Goal: Transaction & Acquisition: Obtain resource

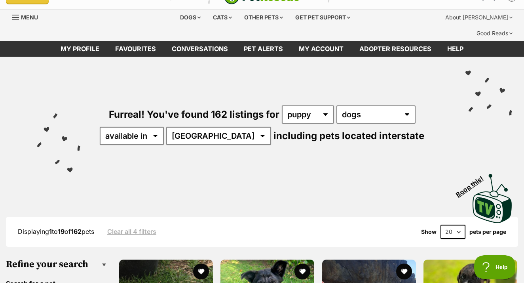
scroll to position [15, 0]
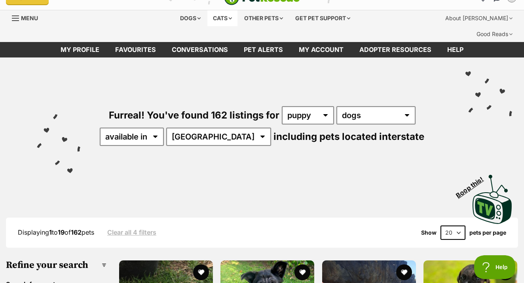
click at [227, 21] on div "Cats" at bounding box center [223, 18] width 30 height 16
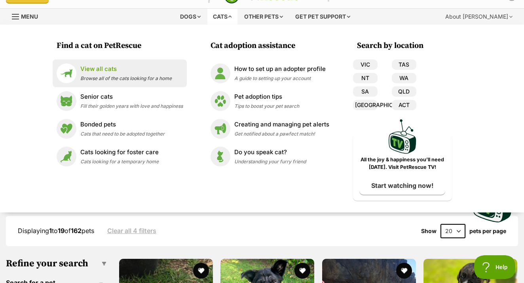
scroll to position [19, 0]
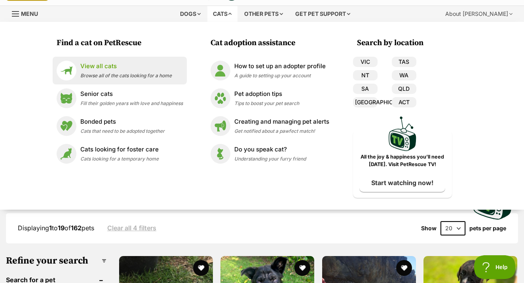
click at [143, 78] on span "Browse all of the cats looking for a home" at bounding box center [125, 75] width 91 height 6
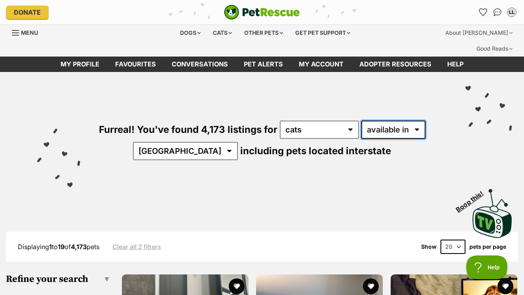
select select "disabled"
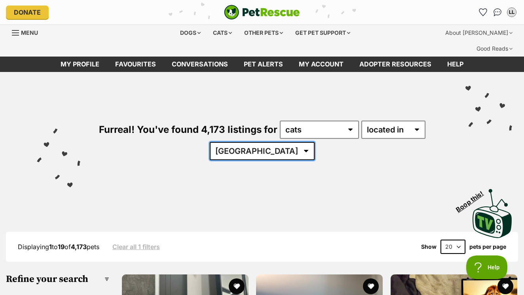
select select "[GEOGRAPHIC_DATA]"
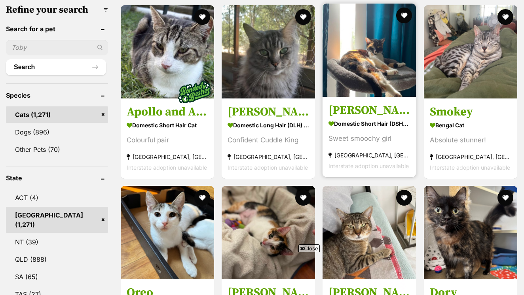
scroll to position [281, 0]
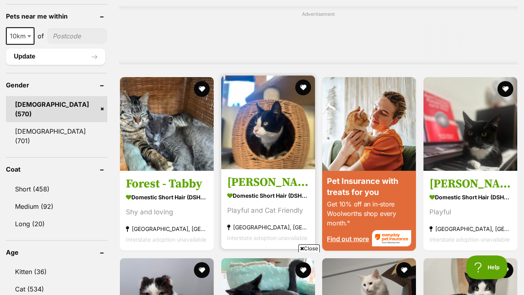
scroll to position [641, 0]
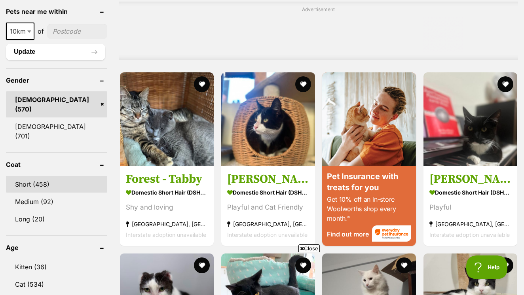
click at [29, 176] on link "Short (458)" at bounding box center [56, 184] width 101 height 17
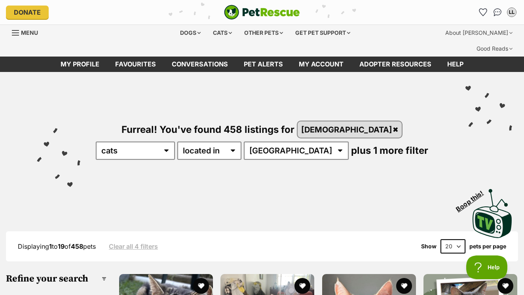
select select "60"
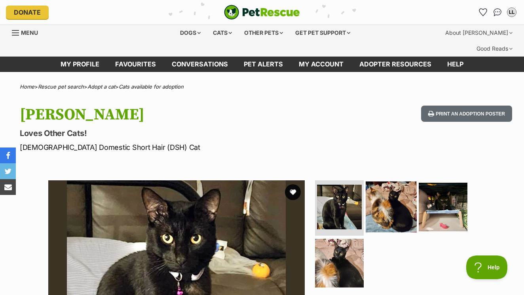
click at [393, 190] on img at bounding box center [391, 207] width 51 height 51
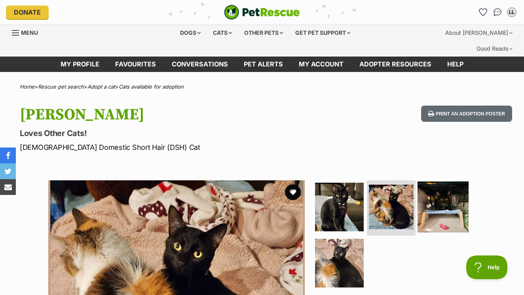
click at [427, 189] on img at bounding box center [443, 207] width 51 height 51
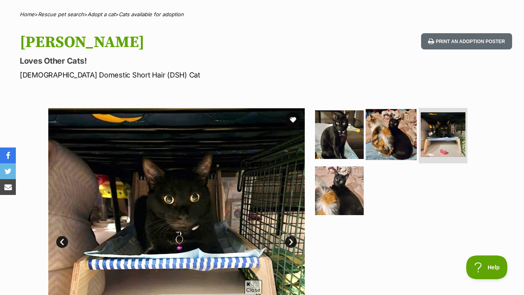
scroll to position [87, 0]
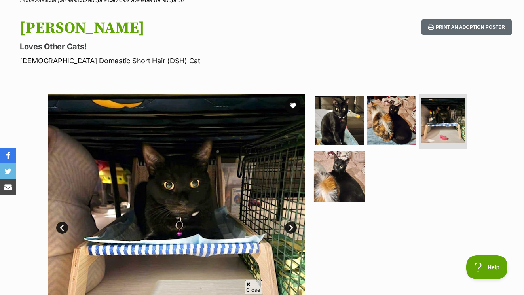
click at [347, 175] on img at bounding box center [339, 176] width 51 height 51
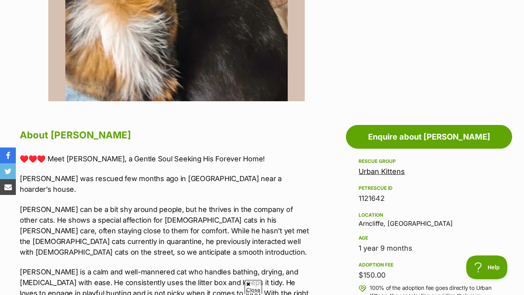
scroll to position [357, 0]
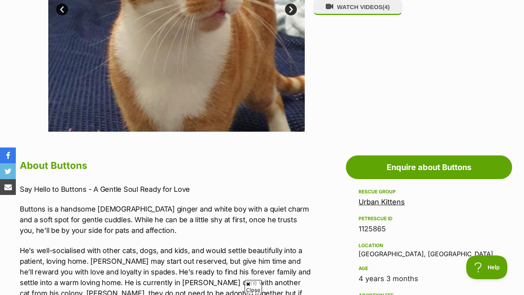
scroll to position [312, 0]
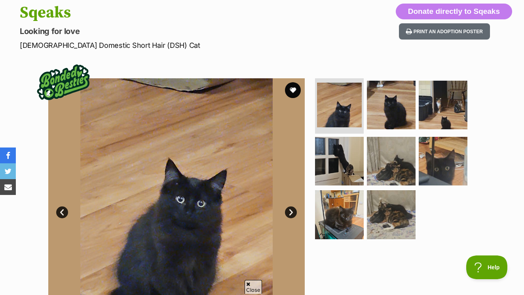
scroll to position [120, 0]
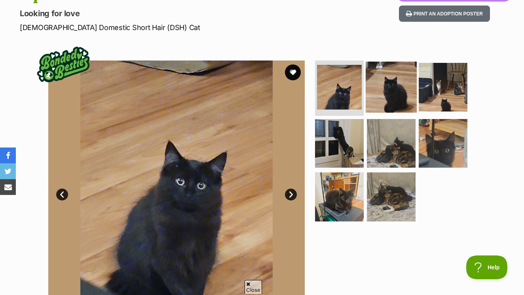
click at [402, 70] on img at bounding box center [391, 87] width 51 height 51
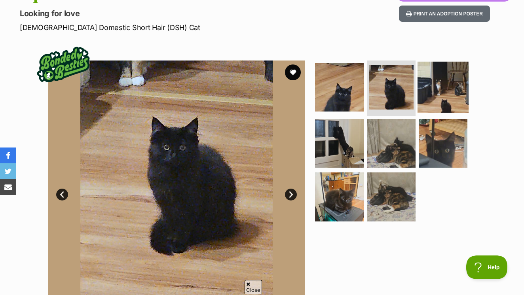
click at [442, 74] on img at bounding box center [443, 87] width 51 height 51
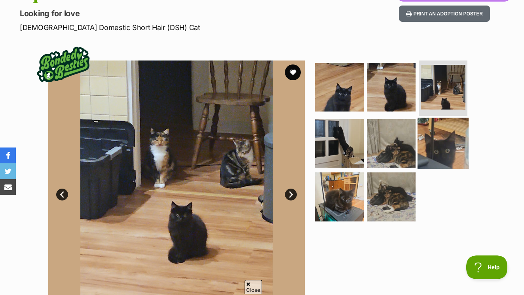
click at [443, 119] on img at bounding box center [443, 143] width 51 height 51
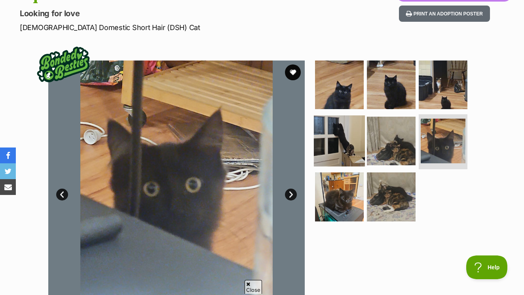
click at [342, 131] on img at bounding box center [339, 140] width 51 height 51
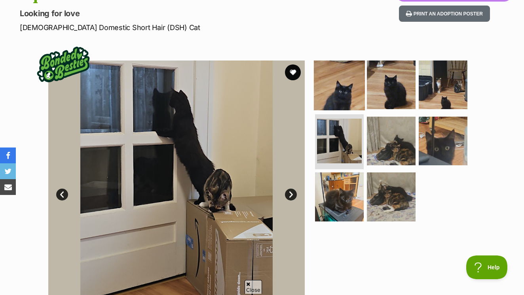
click at [336, 80] on img at bounding box center [339, 84] width 51 height 51
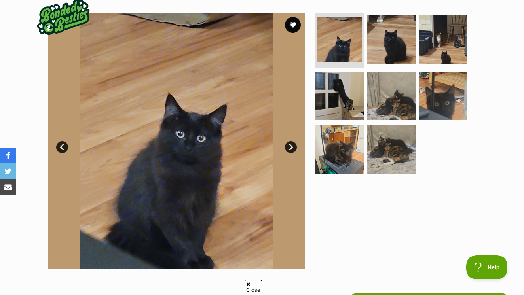
scroll to position [202, 0]
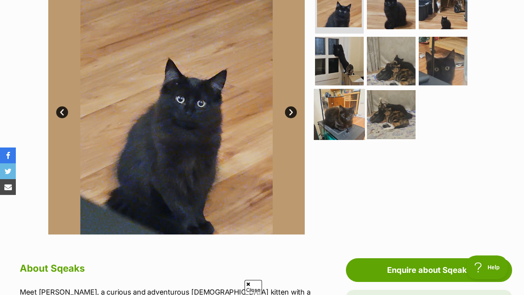
click at [346, 97] on img at bounding box center [339, 114] width 51 height 51
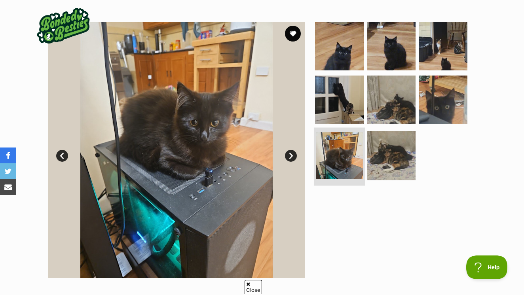
scroll to position [157, 0]
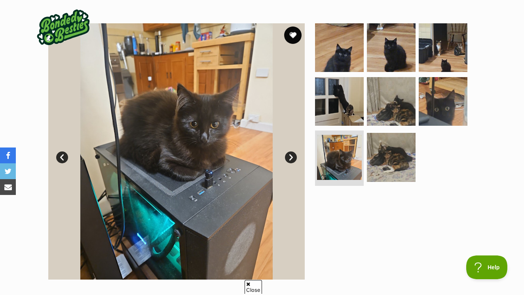
click at [294, 27] on button "favourite" at bounding box center [292, 35] width 17 height 17
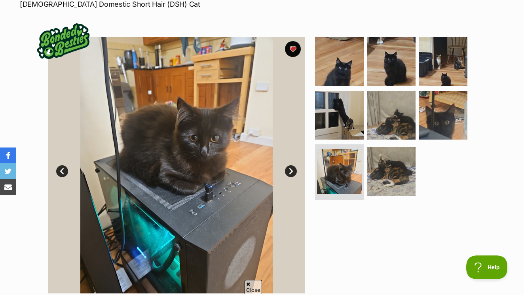
scroll to position [142, 0]
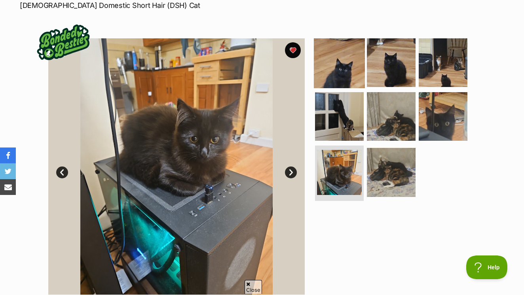
click at [343, 53] on img at bounding box center [339, 62] width 51 height 51
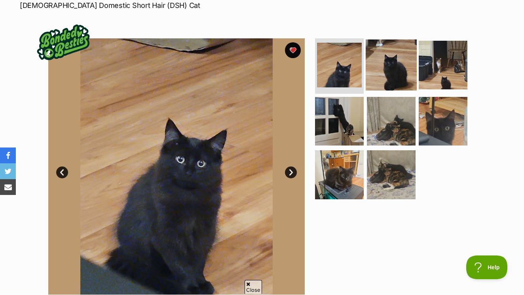
click at [368, 55] on img at bounding box center [391, 65] width 51 height 51
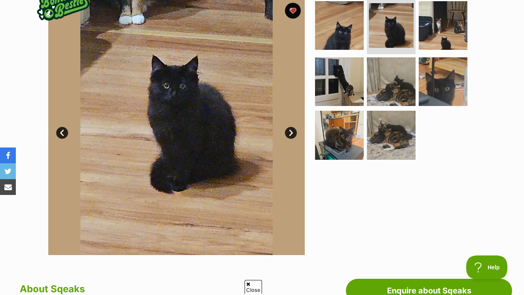
scroll to position [181, 0]
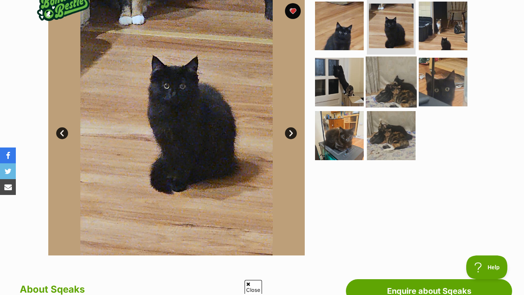
click at [381, 86] on img at bounding box center [391, 81] width 51 height 51
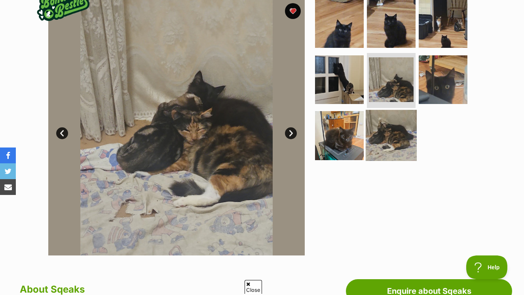
click at [381, 110] on img at bounding box center [391, 135] width 51 height 51
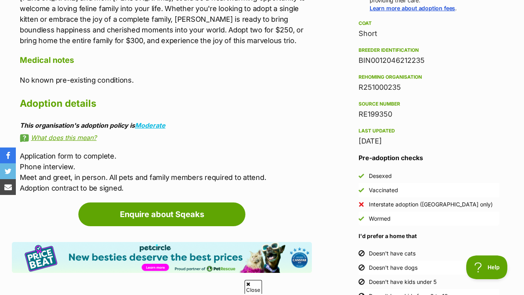
scroll to position [691, 0]
